Goal: Task Accomplishment & Management: Use online tool/utility

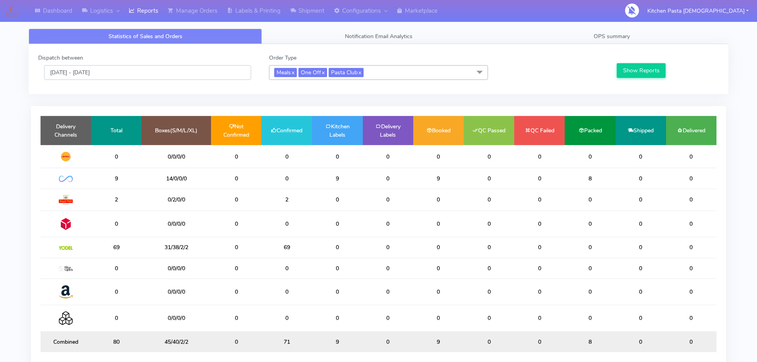
click at [131, 75] on input "[DATE] - [DATE]" at bounding box center [147, 72] width 207 height 15
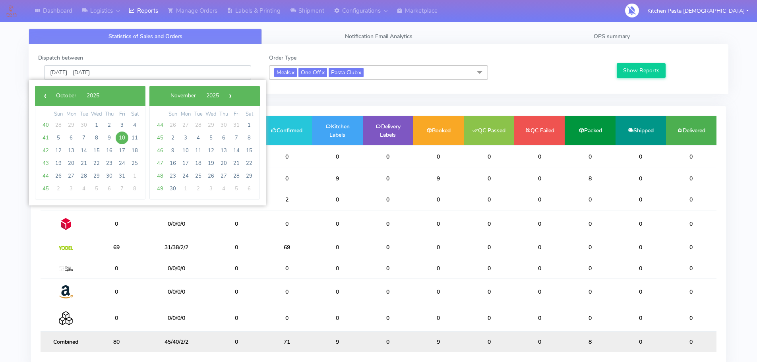
click at [169, 77] on input "[DATE] - [DATE]" at bounding box center [147, 72] width 207 height 15
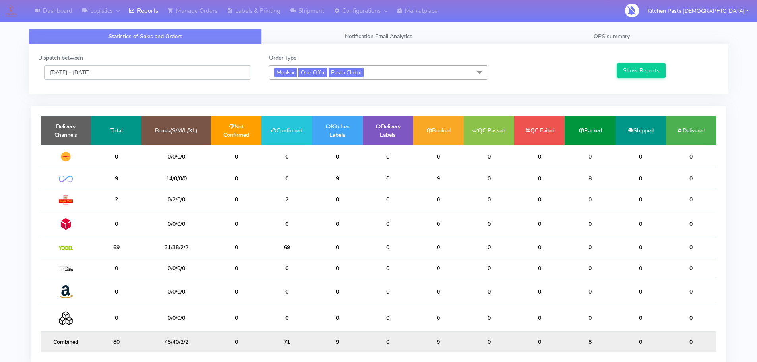
click at [140, 76] on input "[DATE] - [DATE]" at bounding box center [147, 72] width 207 height 15
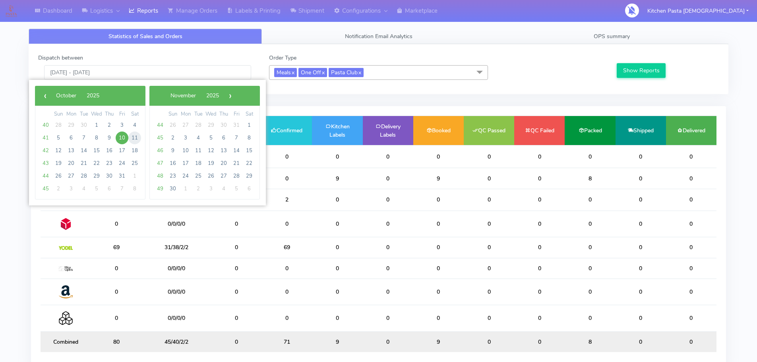
click at [133, 137] on span "11" at bounding box center [134, 138] width 13 height 13
click at [132, 137] on span "11" at bounding box center [134, 138] width 13 height 13
type input "11/10/2025 - 11/10/2025"
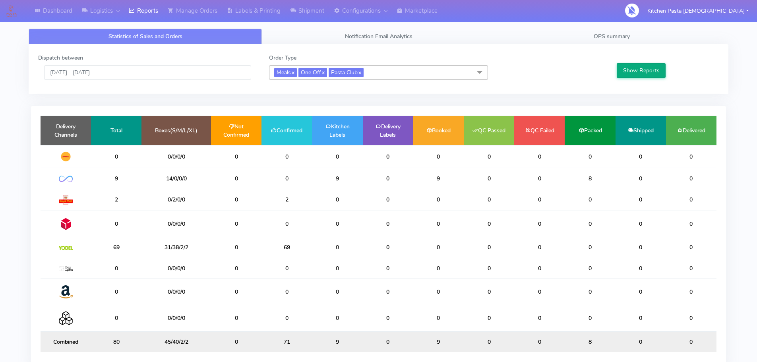
drag, startPoint x: 633, startPoint y: 59, endPoint x: 634, endPoint y: 71, distance: 11.6
click at [633, 61] on div "Show Reports" at bounding box center [667, 67] width 115 height 26
click at [634, 71] on button "Show Reports" at bounding box center [641, 70] width 49 height 15
click at [596, 34] on span "OPS summary" at bounding box center [612, 37] width 36 height 8
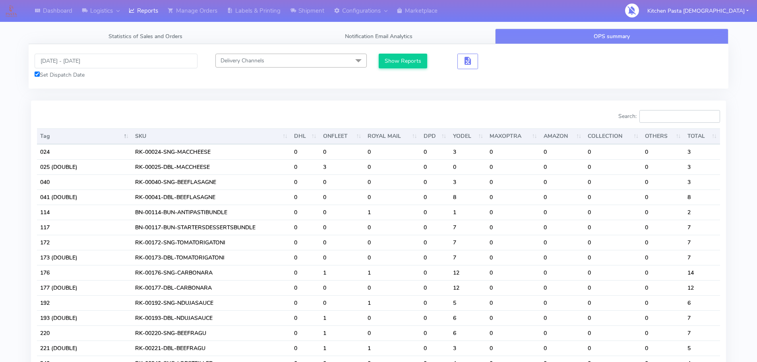
click at [671, 114] on input "Search:" at bounding box center [680, 116] width 81 height 13
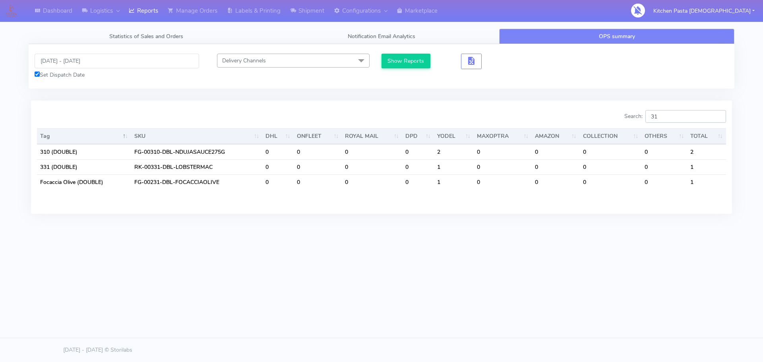
type input "3"
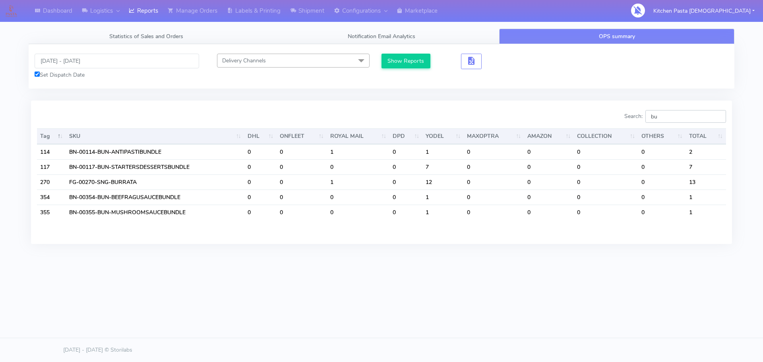
type input "b"
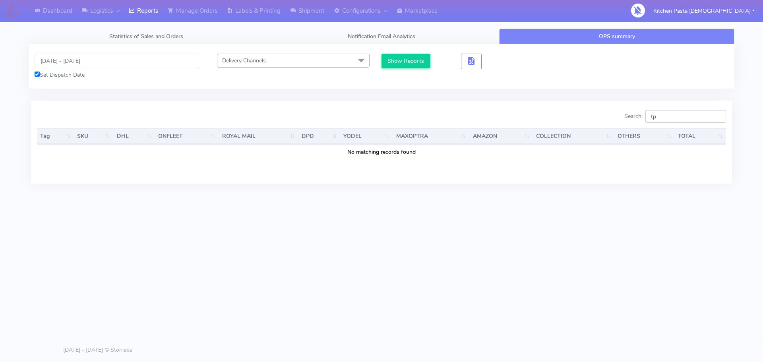
type input "t"
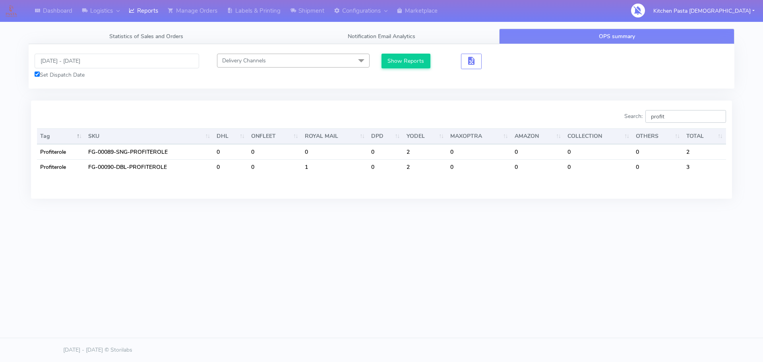
type input "profit"
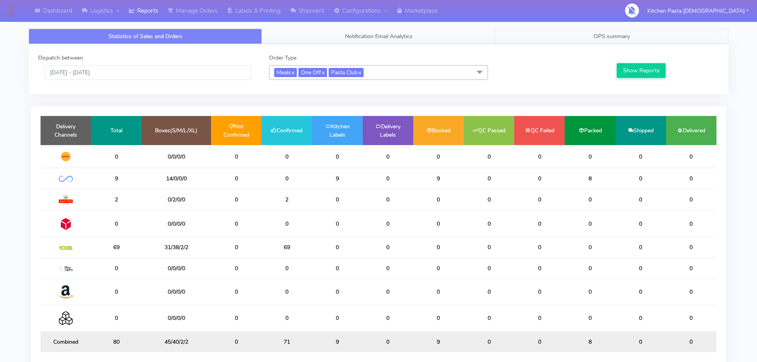
click at [608, 31] on link "OPS summary" at bounding box center [611, 37] width 233 height 16
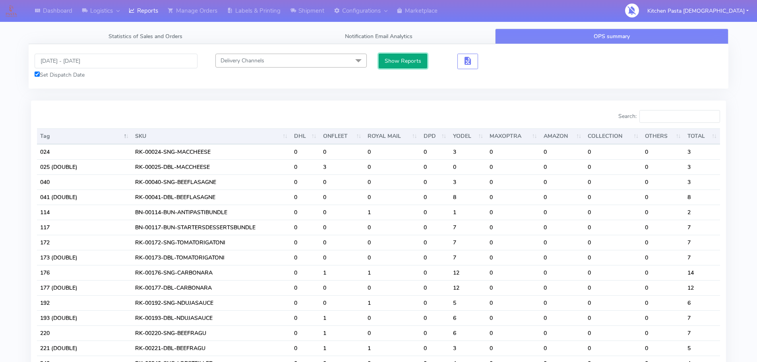
click at [415, 60] on button "Show Reports" at bounding box center [403, 61] width 49 height 15
click at [477, 60] on button "button" at bounding box center [468, 62] width 21 height 16
click at [463, 65] on span "button" at bounding box center [468, 63] width 10 height 8
click at [501, 63] on span "button" at bounding box center [497, 63] width 10 height 8
click at [191, 5] on link "Manage Orders" at bounding box center [192, 11] width 59 height 22
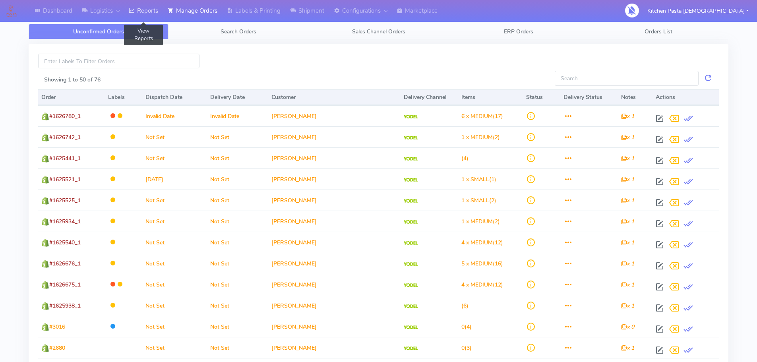
click at [151, 16] on link "Reports" at bounding box center [143, 11] width 39 height 22
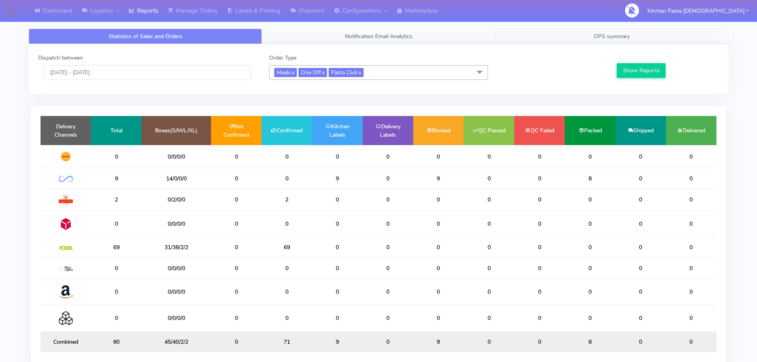
click at [610, 33] on span "OPS summary" at bounding box center [612, 37] width 36 height 8
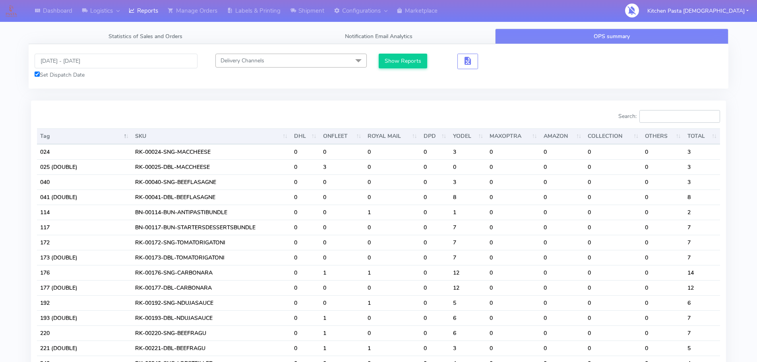
click at [668, 110] on input "Search:" at bounding box center [680, 116] width 81 height 13
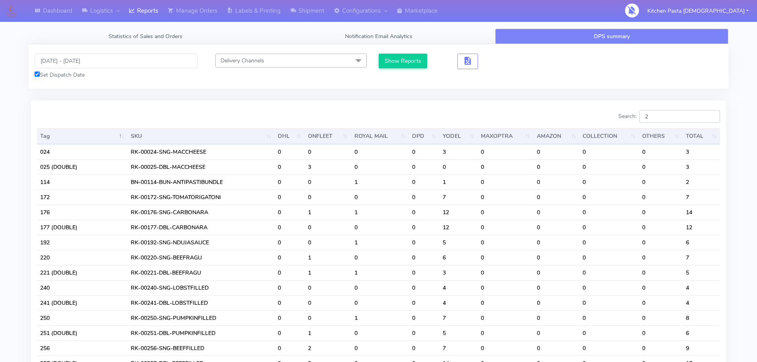
type input "25"
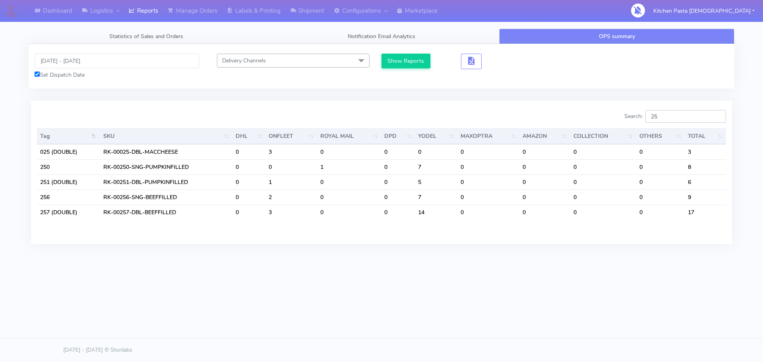
drag, startPoint x: 668, startPoint y: 113, endPoint x: 646, endPoint y: 116, distance: 22.2
click at [646, 116] on label "Search: 25" at bounding box center [676, 116] width 102 height 13
click at [719, 117] on input "25" at bounding box center [686, 116] width 81 height 13
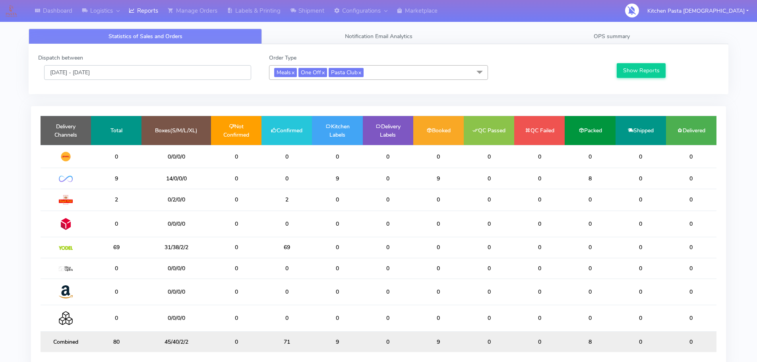
click at [133, 76] on input "[DATE] - [DATE]" at bounding box center [147, 72] width 207 height 15
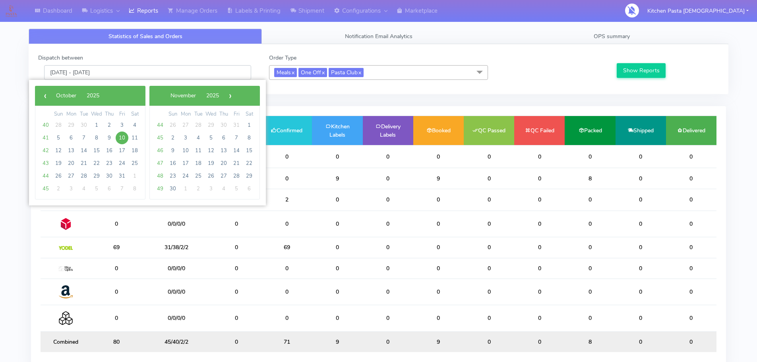
click at [133, 76] on input "[DATE] - [DATE]" at bounding box center [147, 72] width 207 height 15
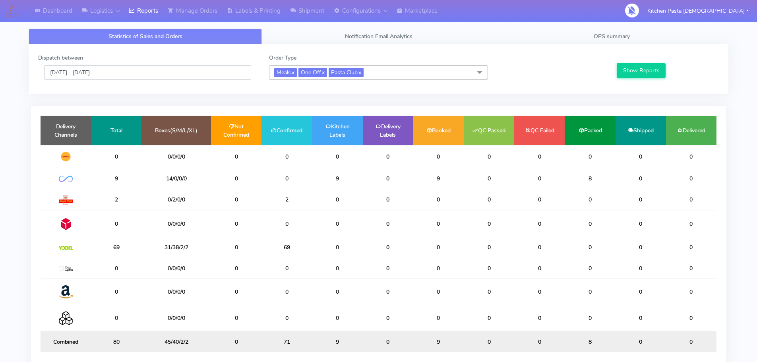
click at [133, 76] on input "[DATE] - [DATE]" at bounding box center [147, 72] width 207 height 15
click at [622, 36] on span "OPS summary" at bounding box center [612, 37] width 36 height 8
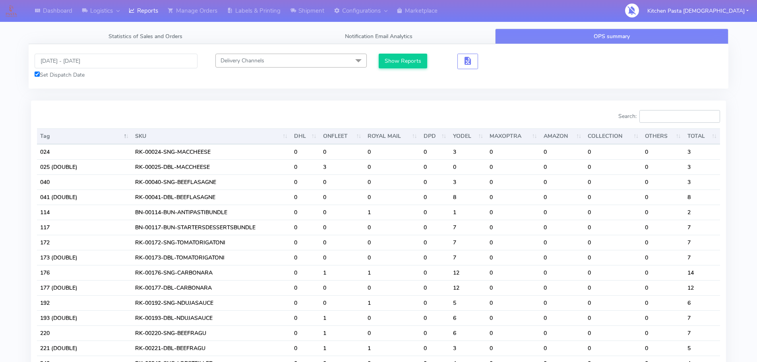
click at [664, 118] on input "Search:" at bounding box center [680, 116] width 81 height 13
click at [652, 119] on input "Search:" at bounding box center [680, 116] width 81 height 13
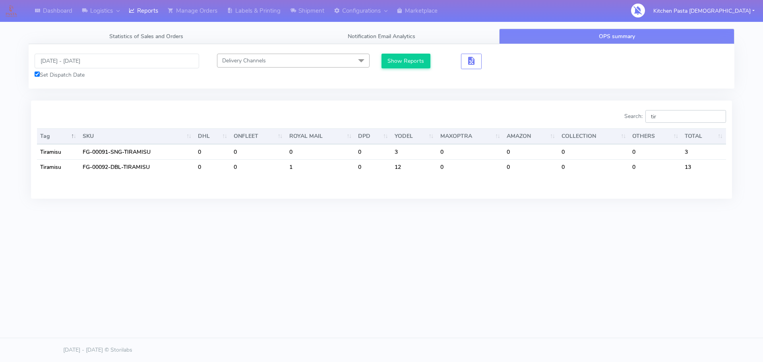
drag, startPoint x: 674, startPoint y: 121, endPoint x: 628, endPoint y: 110, distance: 47.4
click at [631, 120] on label "Search: tir" at bounding box center [676, 116] width 102 height 13
drag, startPoint x: 671, startPoint y: 120, endPoint x: 643, endPoint y: 114, distance: 28.5
click at [643, 118] on label "Search: pro" at bounding box center [676, 116] width 102 height 13
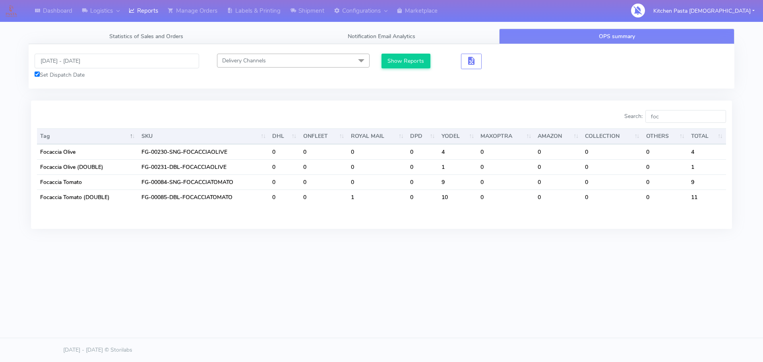
click at [516, 266] on div "Dashboard Logistics London Logistics Reports Manage Orders Labels & Printing Sh…" at bounding box center [381, 145] width 763 height 290
drag, startPoint x: 678, startPoint y: 118, endPoint x: 624, endPoint y: 119, distance: 53.7
click at [624, 119] on div "Search: foc" at bounding box center [557, 118] width 339 height 16
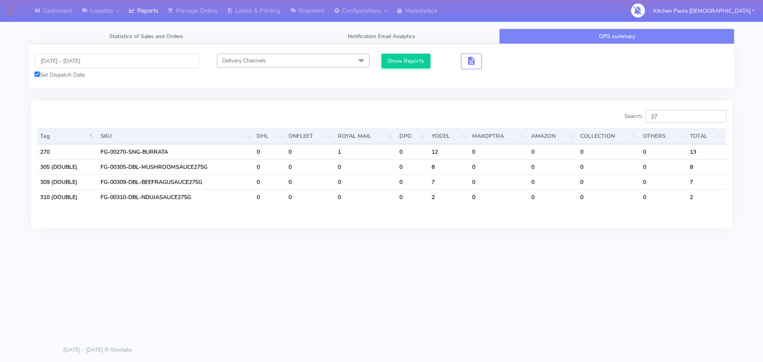
type input "270"
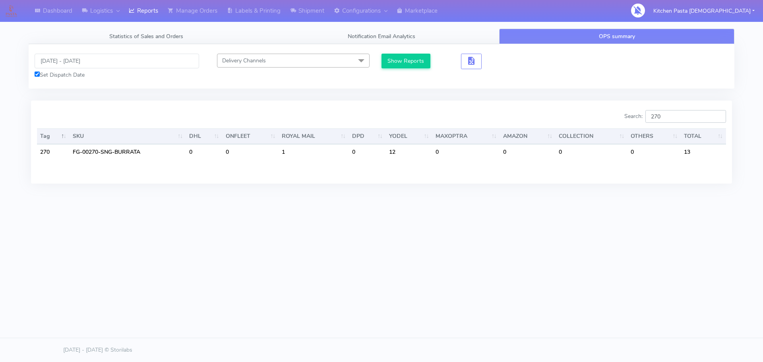
drag, startPoint x: 676, startPoint y: 111, endPoint x: 614, endPoint y: 116, distance: 61.9
click at [614, 116] on div "Search: 270" at bounding box center [557, 118] width 339 height 16
drag, startPoint x: 678, startPoint y: 117, endPoint x: 633, endPoint y: 111, distance: 44.6
click at [633, 111] on label "Search: cha" at bounding box center [676, 116] width 102 height 13
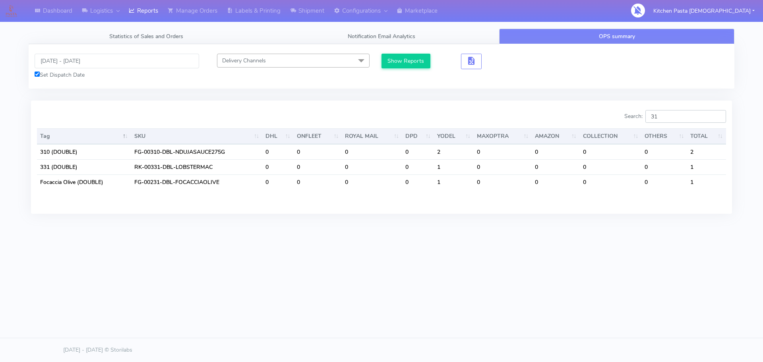
type input "312"
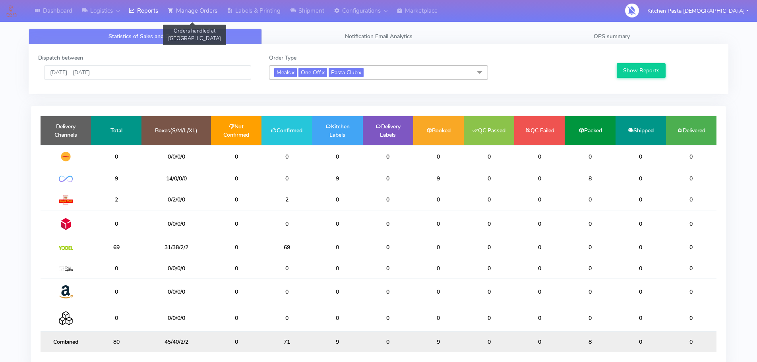
click at [219, 18] on link "Manage Orders" at bounding box center [192, 11] width 59 height 22
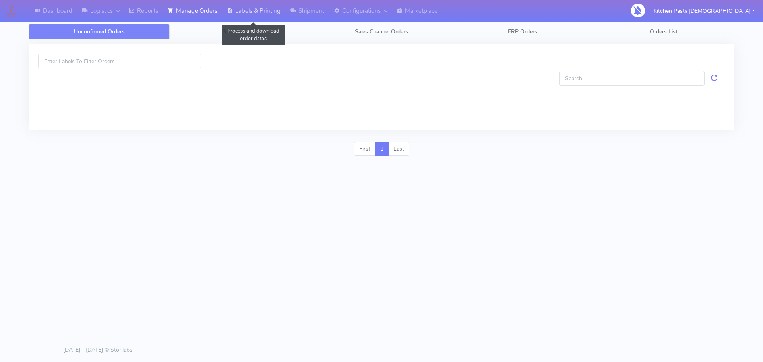
click at [252, 14] on link "Labels & Printing" at bounding box center [253, 11] width 63 height 22
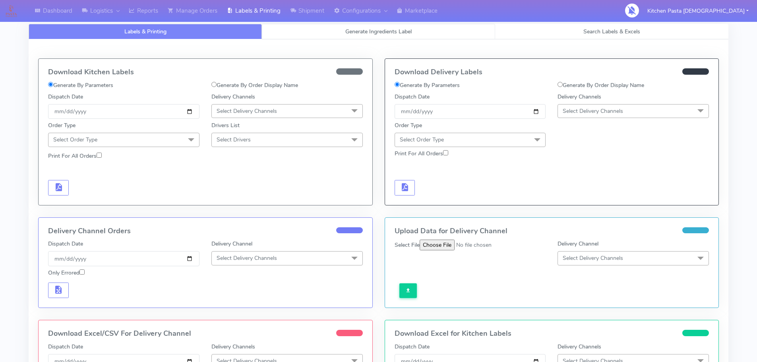
click at [360, 25] on link "Generate Ingredients Label" at bounding box center [378, 32] width 233 height 16
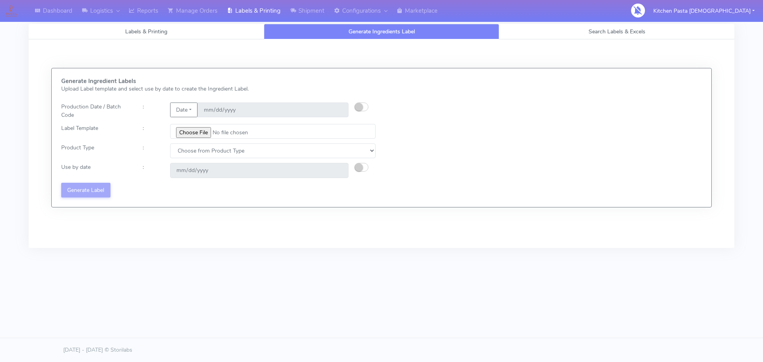
select select
click at [194, 130] on input "file" at bounding box center [273, 131] width 206 height 15
type input "C:\fakepath\Classic Tiramisu V1.jpg"
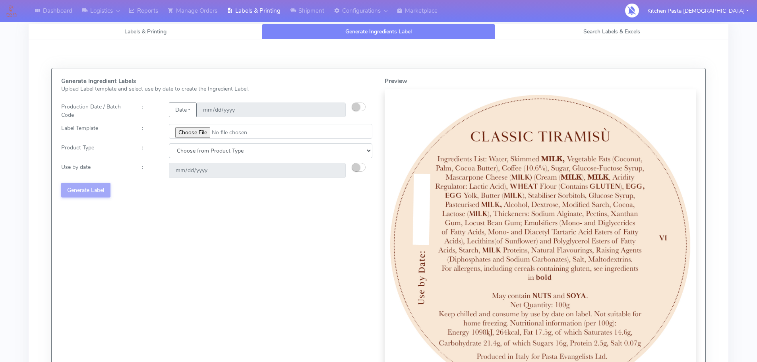
click at [223, 154] on select "Choose from Product Type ECOM ERETAIL CIRCULAR CIRC_DESERTS LASAGNE" at bounding box center [271, 151] width 204 height 15
select select "3"
click at [169, 144] on select "Choose from Product Type ECOM ERETAIL CIRCULAR CIRC_DESERTS LASAGNE" at bounding box center [271, 151] width 204 height 15
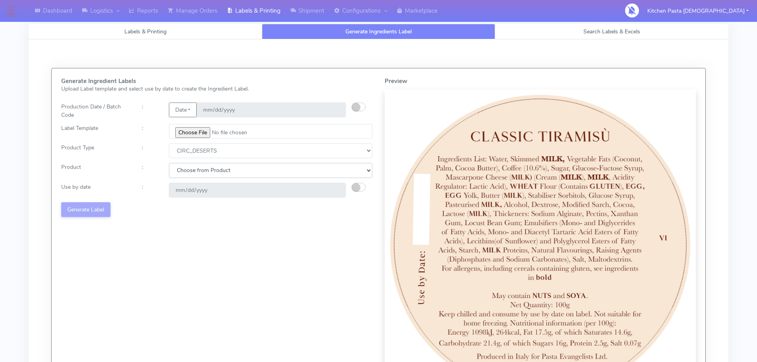
click at [221, 171] on select "Choose from Product CLASSIC_TIRAMISU CREMA_AMARENA PROFITEROLES" at bounding box center [271, 170] width 204 height 15
select select "0"
click at [169, 163] on select "Choose from Product CLASSIC_TIRAMISU CREMA_AMARENA PROFITEROLES" at bounding box center [271, 170] width 204 height 15
type input "[DATE]"
drag, startPoint x: 112, startPoint y: 213, endPoint x: 107, endPoint y: 205, distance: 9.3
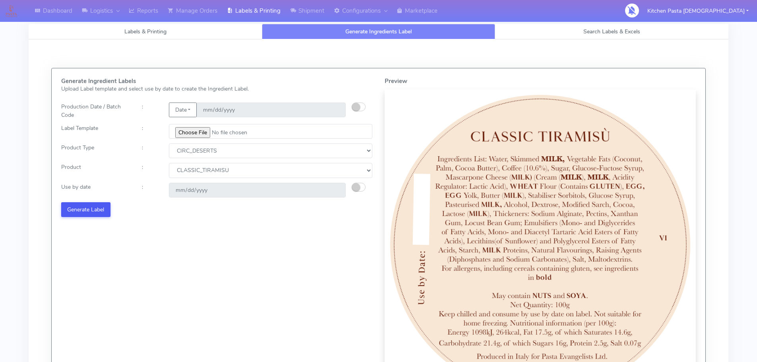
click at [111, 213] on div "Generate Ingredient Labels Upload Label template and select use by date to crea…" at bounding box center [217, 239] width 324 height 323
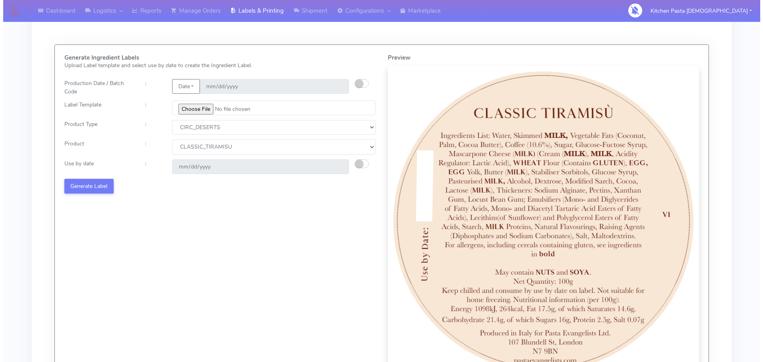
scroll to position [119, 0]
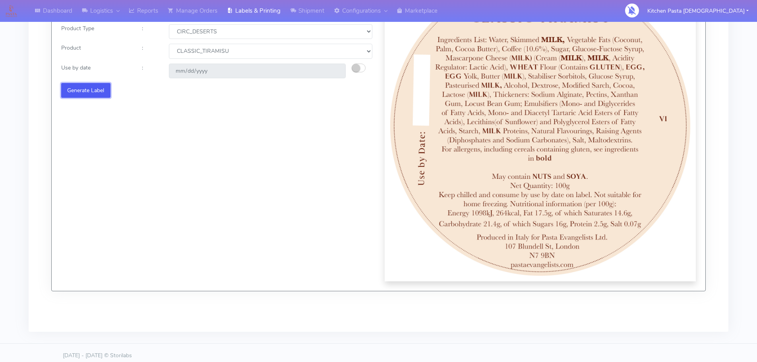
click at [84, 92] on button "Generate Label" at bounding box center [85, 90] width 49 height 15
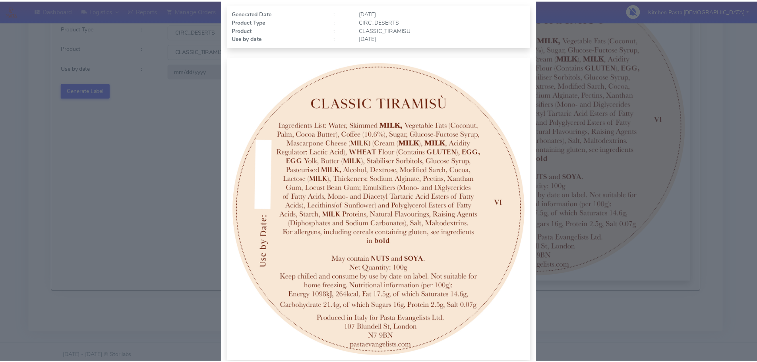
scroll to position [82, 0]
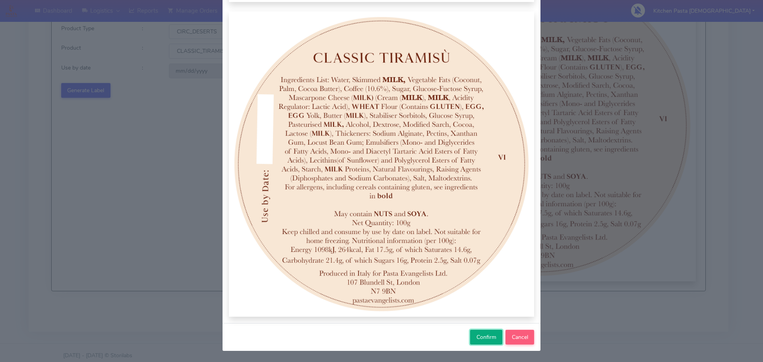
click at [473, 345] on div "Confirm Cancel" at bounding box center [382, 337] width 318 height 28
click at [472, 344] on button "Confirm" at bounding box center [486, 337] width 32 height 15
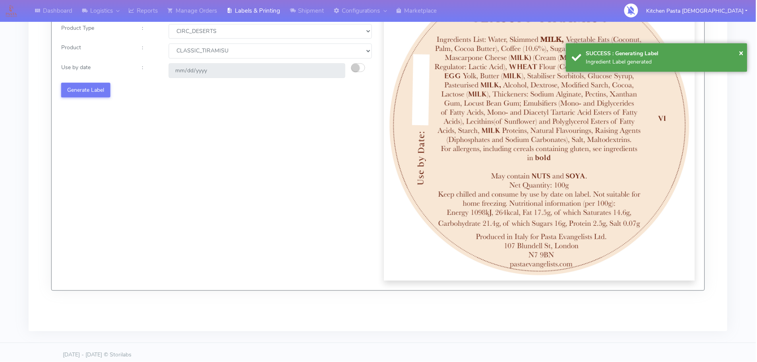
select select
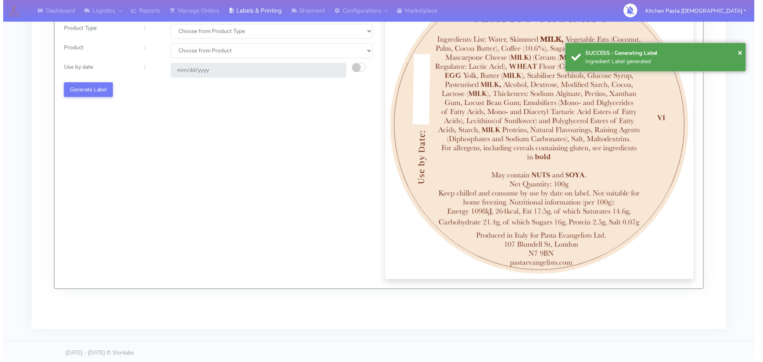
scroll to position [0, 0]
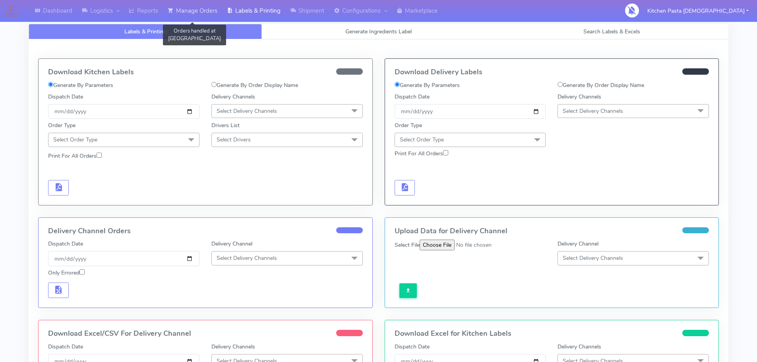
click at [202, 6] on link "Manage Orders" at bounding box center [192, 11] width 59 height 22
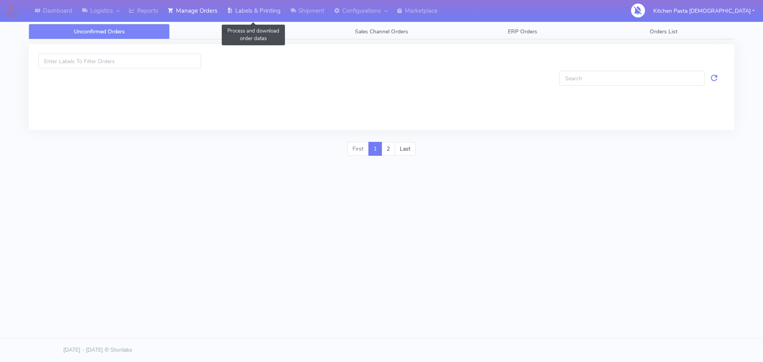
click at [264, 12] on link "Labels & Printing" at bounding box center [253, 11] width 63 height 22
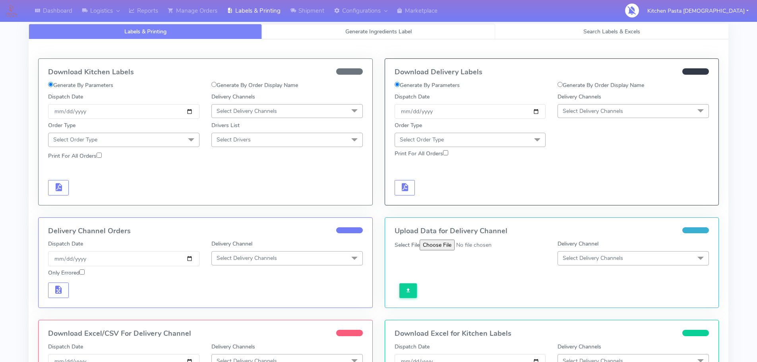
click at [352, 31] on span "Generate Ingredients Label" at bounding box center [379, 32] width 66 height 8
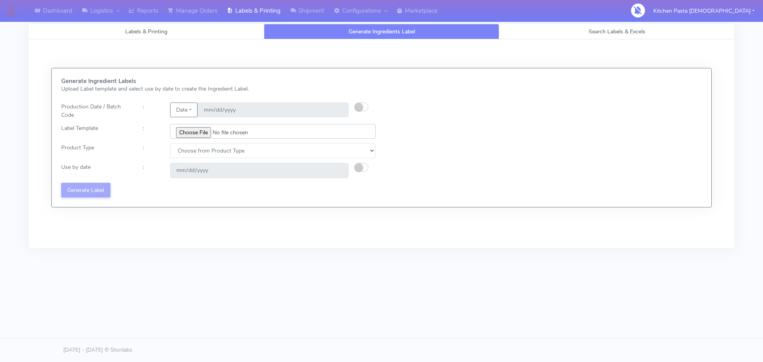
click at [206, 130] on input "file" at bounding box center [273, 131] width 206 height 15
type input "C:\fakepath\Profiteroles V1.jpg"
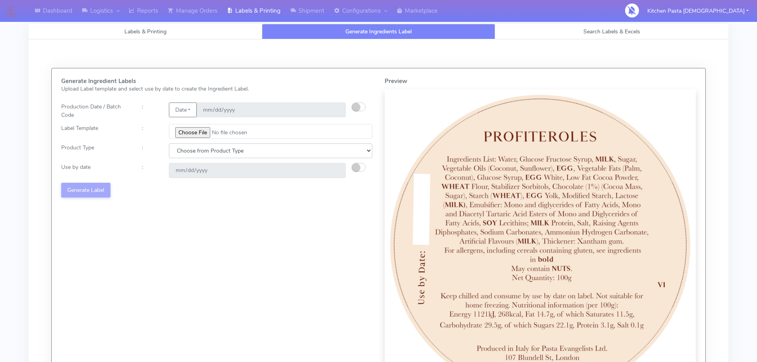
click at [216, 152] on select "Choose from Product Type ECOM ERETAIL CIRCULAR CIRC_DESERTS LASAGNE" at bounding box center [271, 151] width 204 height 15
select select "3"
click at [169, 144] on select "Choose from Product Type ECOM ERETAIL CIRCULAR CIRC_DESERTS LASAGNE" at bounding box center [271, 151] width 204 height 15
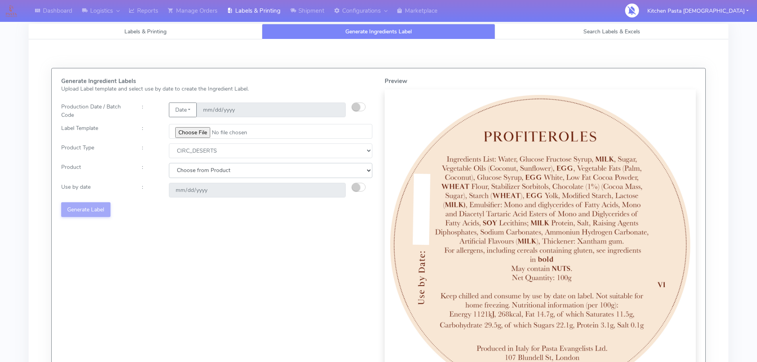
click at [186, 170] on select "Choose from Product CLASSIC_TIRAMISU CREMA_AMARENA PROFITEROLES" at bounding box center [271, 170] width 204 height 15
select select "2"
click at [169, 163] on select "Choose from Product CLASSIC_TIRAMISU CREMA_AMARENA PROFITEROLES" at bounding box center [271, 170] width 204 height 15
type input "[DATE]"
click at [70, 214] on button "Generate Label" at bounding box center [85, 209] width 49 height 15
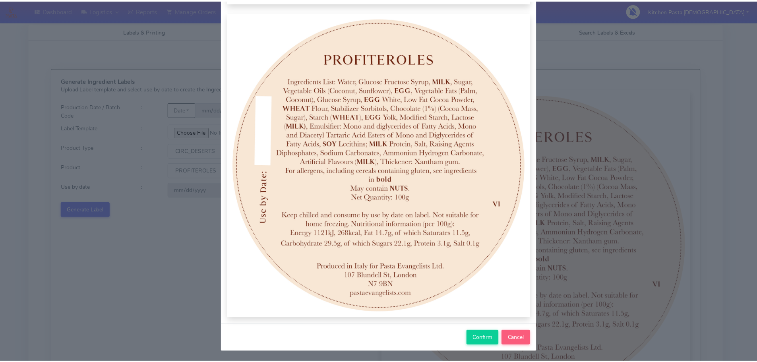
scroll to position [82, 0]
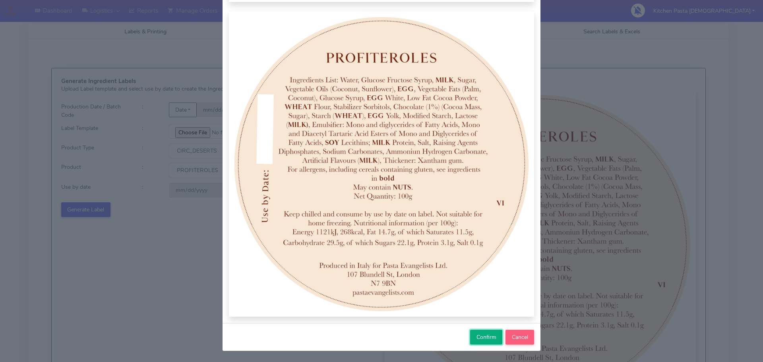
click at [486, 339] on span "Confirm" at bounding box center [487, 338] width 20 height 8
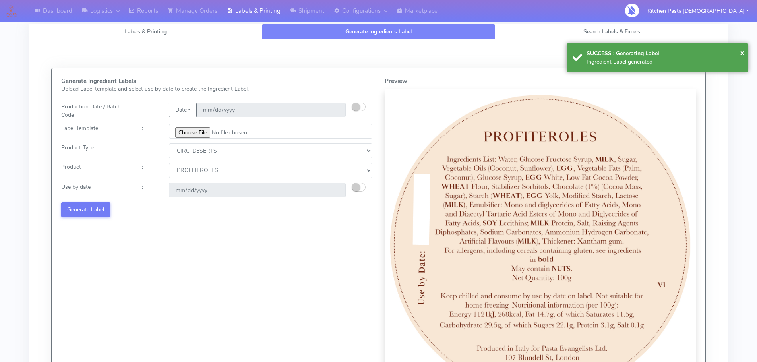
select select
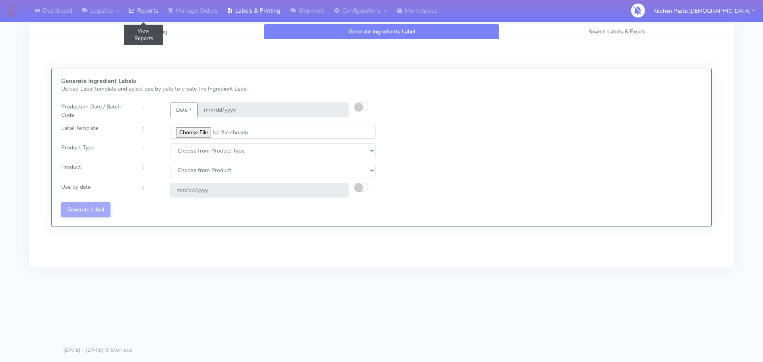
click at [162, 10] on link "Reports" at bounding box center [143, 11] width 39 height 22
